Goal: Information Seeking & Learning: Learn about a topic

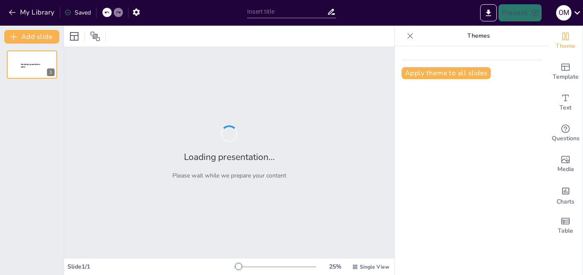
type input "Ciberacoso en Adolescentes: Un Estudio Comparativo entre [GEOGRAPHIC_DATA] y [G…"
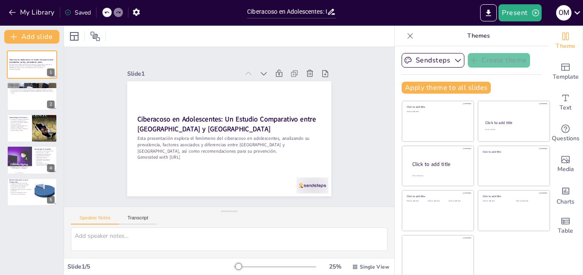
click at [259, 39] on div at bounding box center [229, 36] width 331 height 21
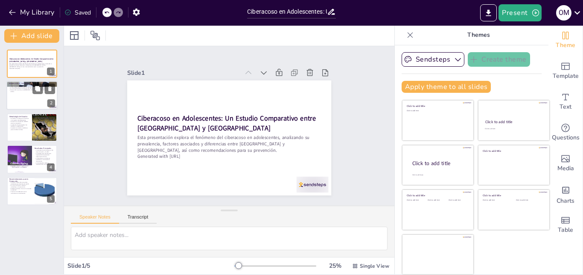
click at [26, 93] on div at bounding box center [31, 95] width 51 height 29
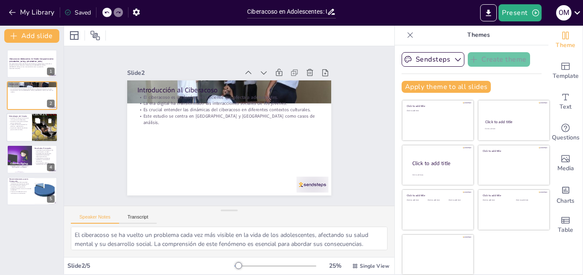
click at [25, 124] on p "La selección de participantes fue aleatoria y representativa." at bounding box center [19, 125] width 20 height 3
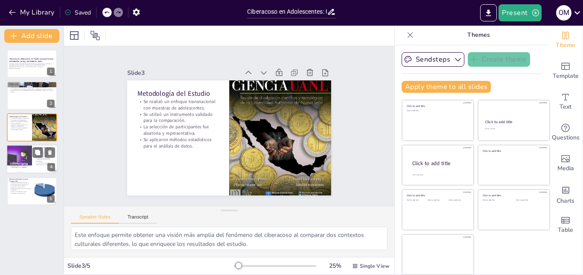
click at [21, 153] on div at bounding box center [19, 159] width 26 height 40
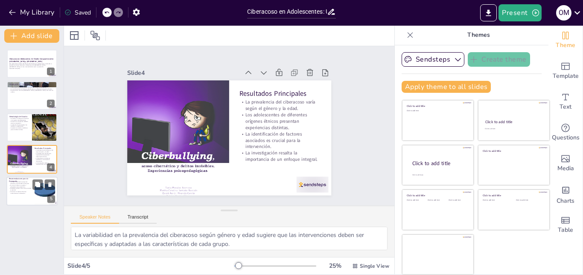
click at [29, 183] on p "Se deben implementar programas educativos que fomenten la empatía." at bounding box center [20, 182] width 23 height 3
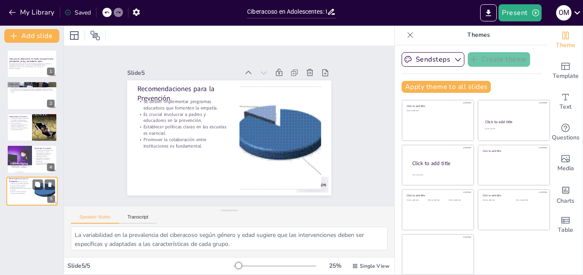
type textarea "Los programas educativos son una herramienta clave para sensibilizar a los adol…"
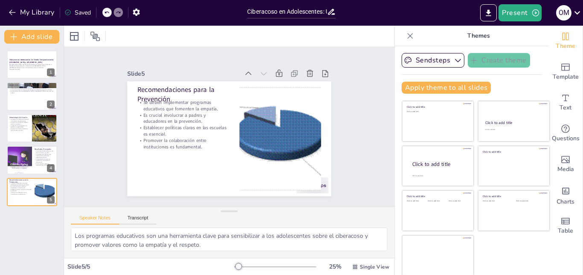
click at [406, 32] on icon at bounding box center [410, 36] width 9 height 9
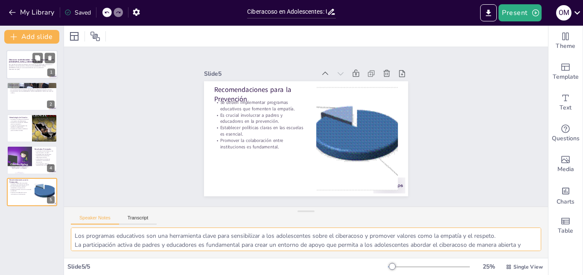
scroll to position [38, 0]
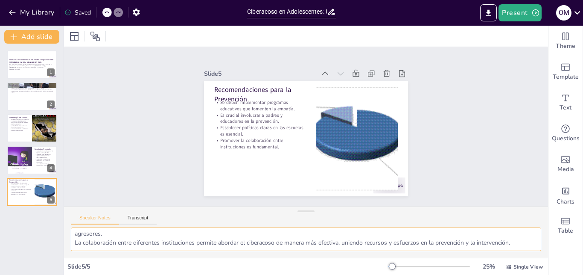
click at [18, 59] on strong "Ciberacoso en Adolescentes: Un Estudio Comparativo entre [GEOGRAPHIC_DATA] y [G…" at bounding box center [31, 61] width 44 height 5
click at [524, 232] on textarea "Los programas educativos son una herramienta clave para sensibilizar a los adol…" at bounding box center [306, 238] width 471 height 23
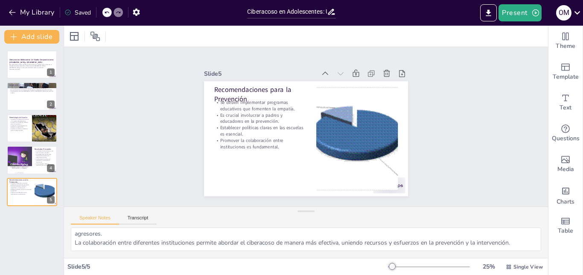
click at [413, 267] on div at bounding box center [429, 266] width 82 height 7
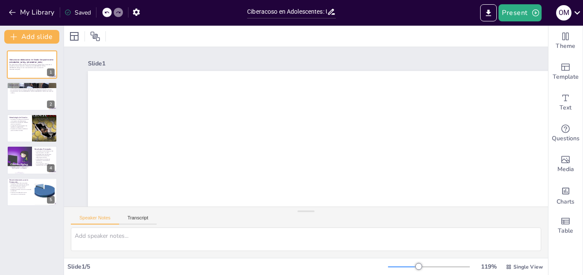
click at [420, 266] on div at bounding box center [429, 266] width 82 height 7
click at [318, 68] on div "Slide 1" at bounding box center [548, 260] width 733 height 662
click at [30, 61] on p "Ciberacoso en Adolescentes: Un Estudio Comparativo entre [GEOGRAPHIC_DATA] y [G…" at bounding box center [31, 61] width 45 height 5
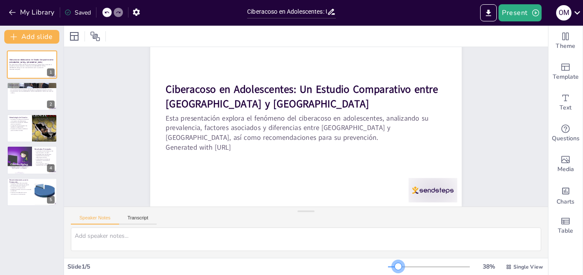
scroll to position [0, 0]
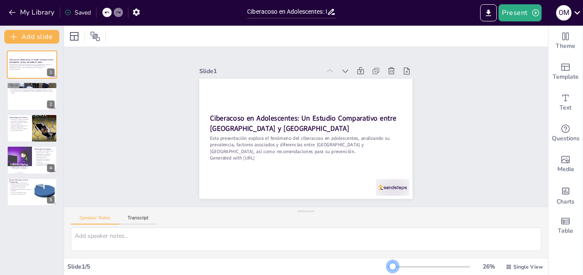
drag, startPoint x: 419, startPoint y: 266, endPoint x: 386, endPoint y: 262, distance: 32.7
click at [388, 262] on div "26 % Single View" at bounding box center [466, 267] width 157 height 14
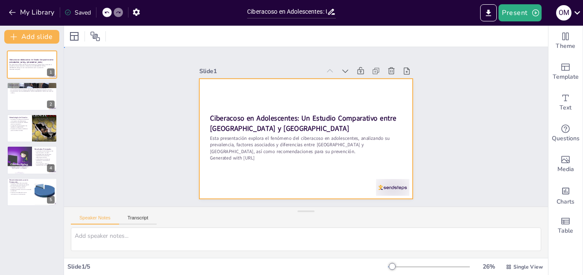
click at [401, 82] on div at bounding box center [298, 136] width 239 height 232
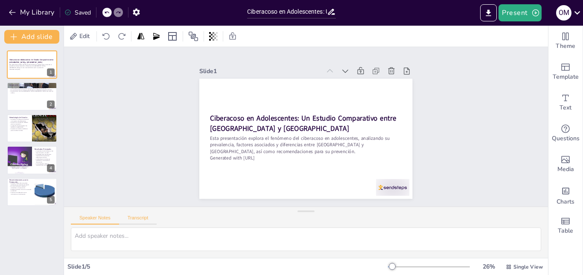
click at [140, 220] on button "Transcript" at bounding box center [138, 219] width 38 height 9
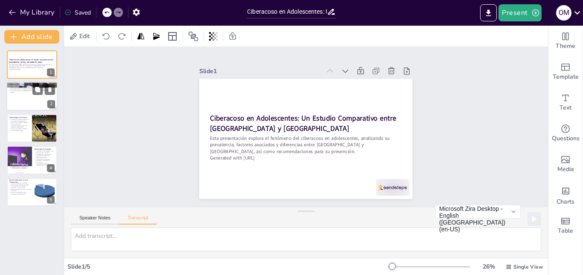
click at [25, 102] on div at bounding box center [31, 96] width 51 height 29
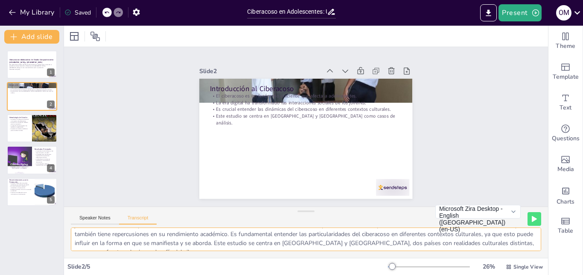
scroll to position [30, 0]
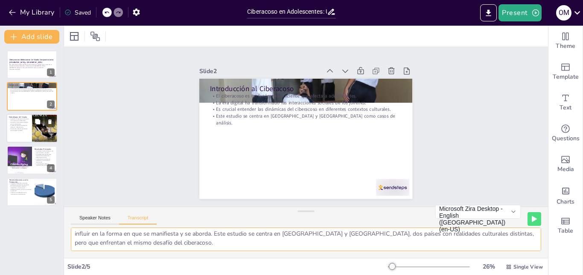
click at [26, 126] on p "La selección de participantes fue aleatoria y representativa." at bounding box center [19, 126] width 20 height 3
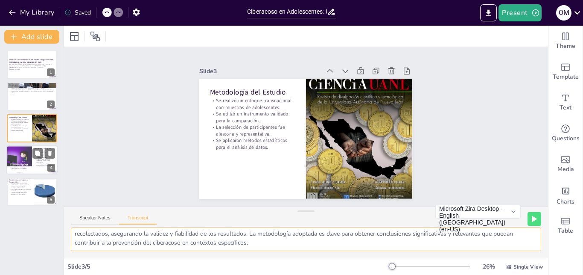
click at [31, 162] on div at bounding box center [19, 160] width 26 height 40
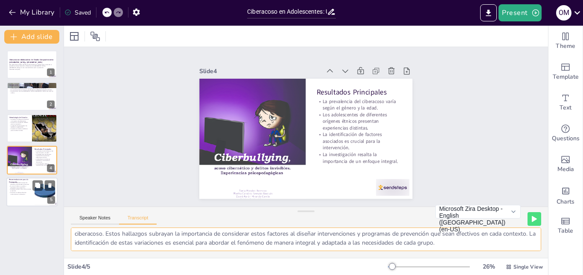
click at [23, 185] on p "Es crucial involucrar a padres y educadores en la prevención." at bounding box center [20, 186] width 23 height 3
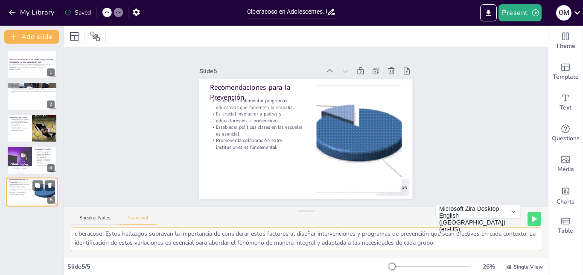
type textarea "A partir de los hallazgos del estudio, se proponen varias recomendaciones para …"
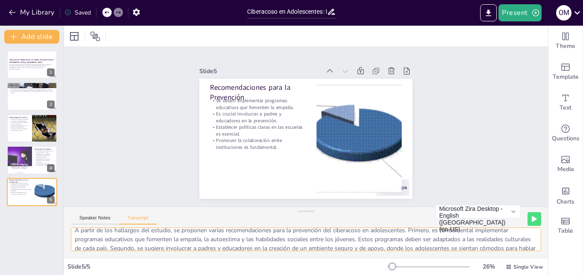
scroll to position [0, 0]
